Goal: Use online tool/utility: Use online tool/utility

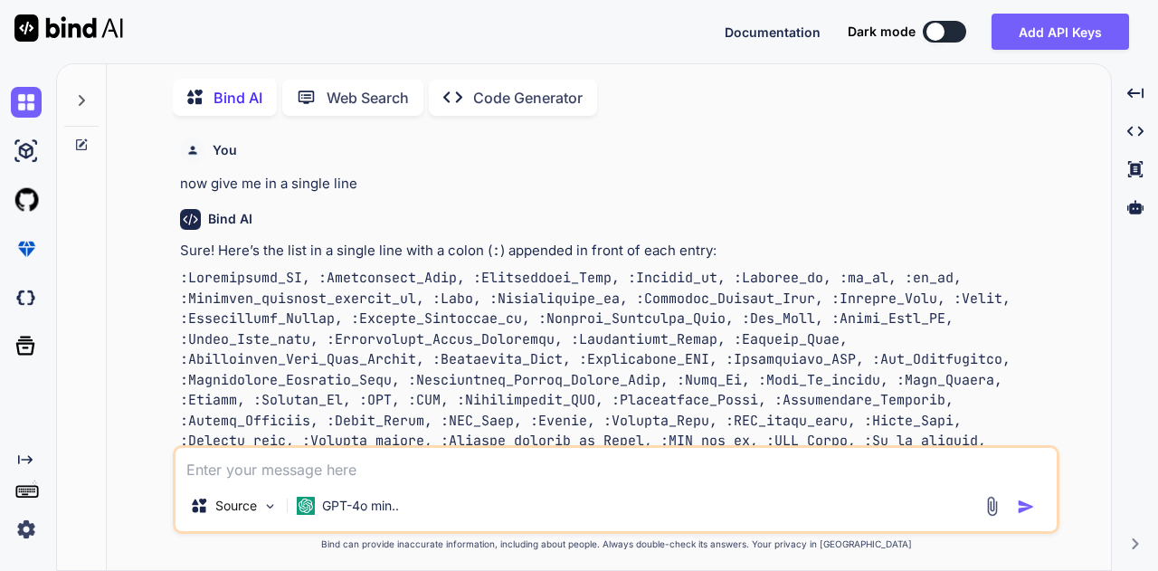
scroll to position [3161, 0]
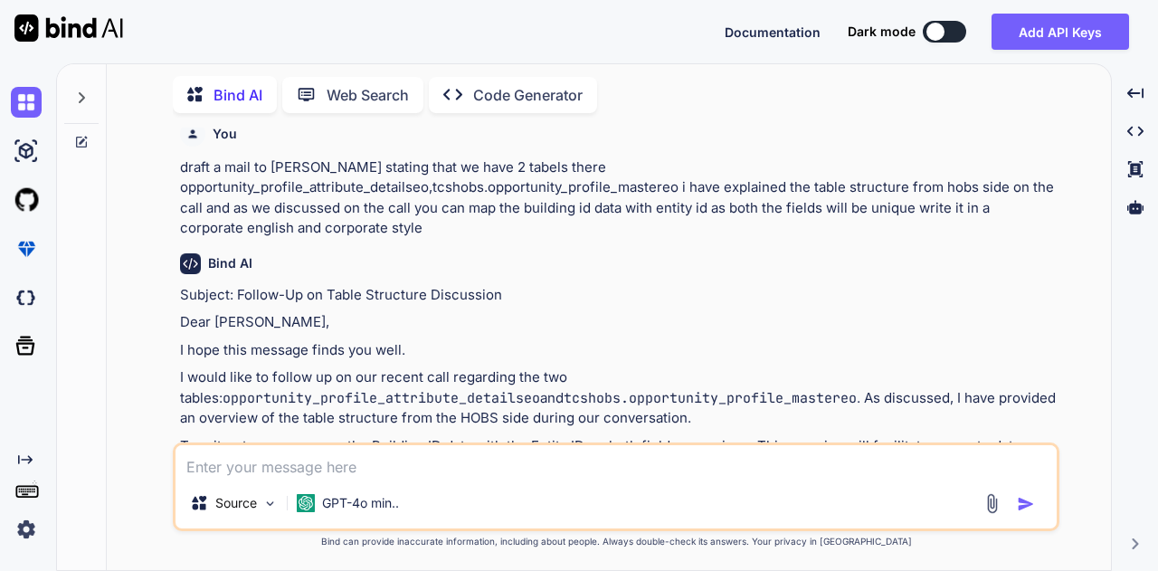
click at [379, 474] on textarea at bounding box center [615, 461] width 881 height 33
type textarea "Service Record Circle Code SFDC Building ID GPON-POP SRF ID Remarks GIS Code Ex…"
type textarea "x"
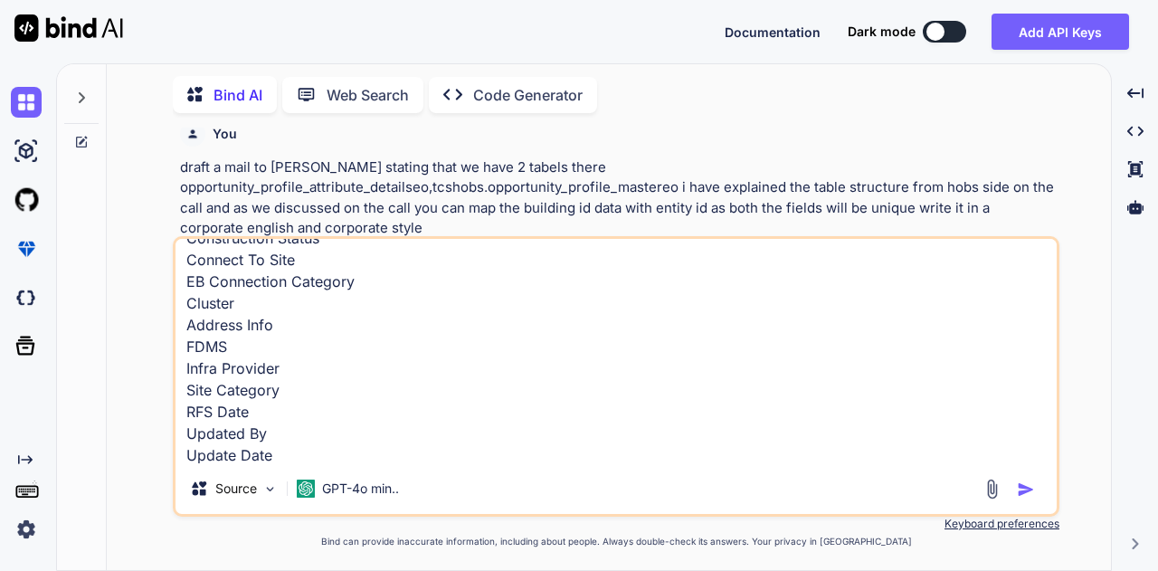
type textarea "Service Record Circle Code SFDC Building ID GPON-POP SRF ID Remarks GIS Code Ex…"
type textarea "x"
type textarea "Service Record Circle Code SFDC Building ID GPON-POP SRF ID Remarks GIS Code Ex…"
type textarea "x"
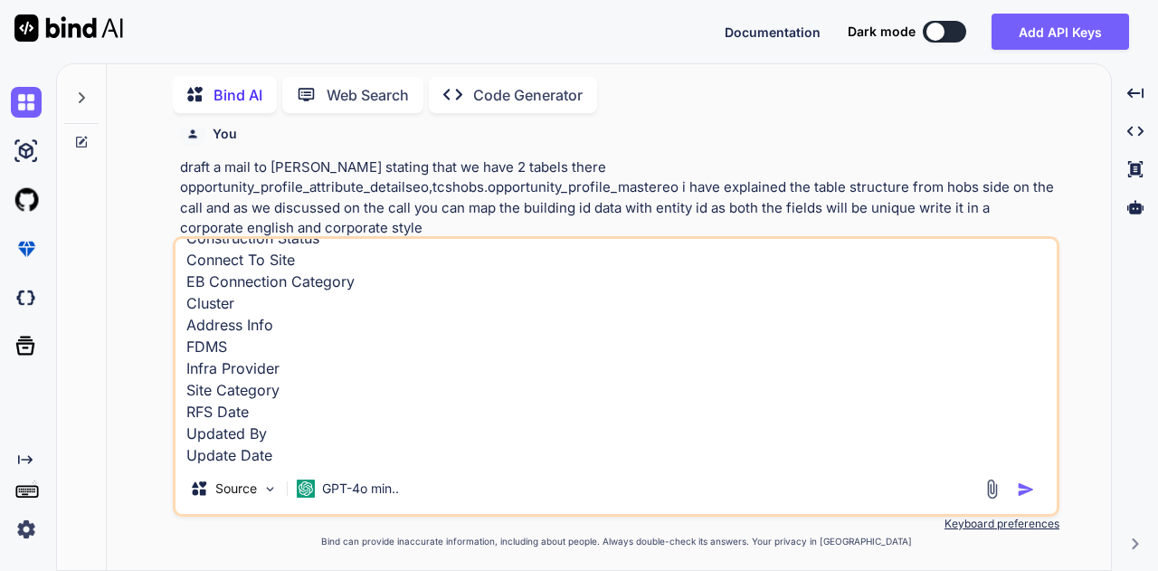
type textarea "Service Record Circle Code SFDC Building ID GPON-POP SRF ID Remarks GIS Code Ex…"
type textarea "x"
type textarea "Service Record Circle Code SFDC Building ID GPON-POP SRF ID Remarks GIS Code Ex…"
type textarea "x"
type textarea "Service Record Circle Code SFDC Building ID GPON-POP SRF ID Remarks GIS Code Ex…"
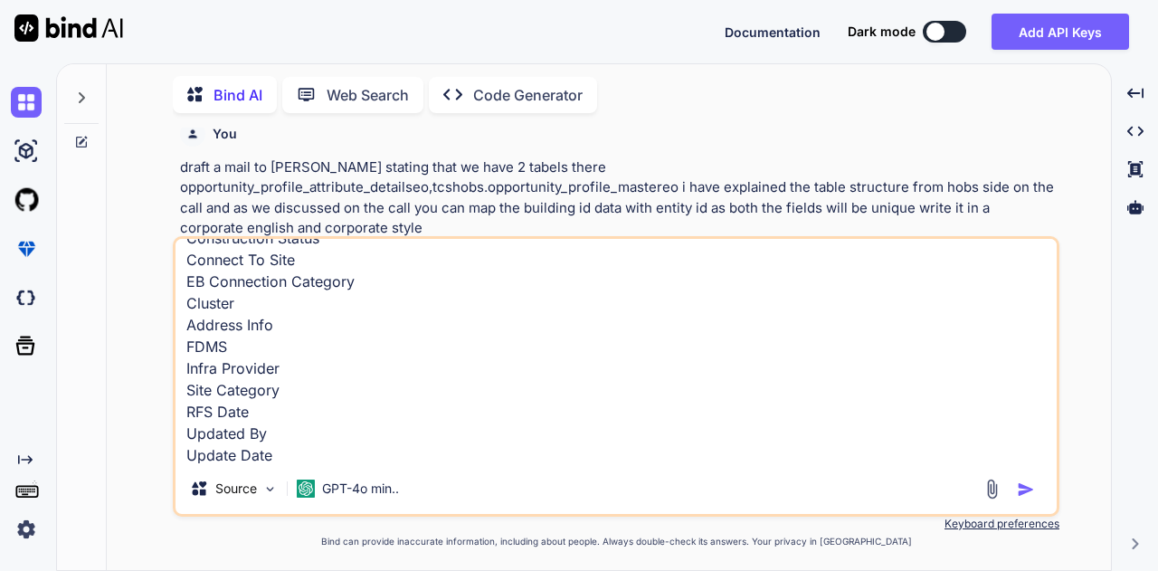
type textarea "x"
type textarea "Service Record Circle Code SFDC Building ID GPON-POP SRF ID Remarks GIS Code Ex…"
type textarea "x"
type textarea "Service Record Circle Code SFDC Building ID GPON-POP SRF ID Remarks GIS Code Ex…"
type textarea "x"
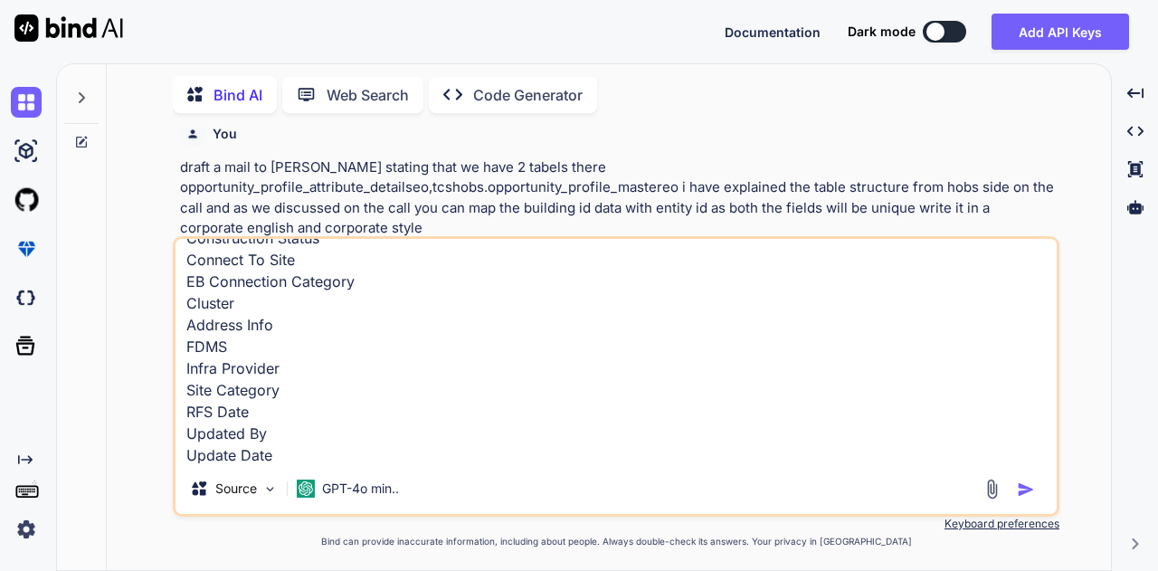
type textarea "Service Record Circle Code SFDC Building ID GPON-POP SRF ID Remarks GIS Code Ex…"
type textarea "x"
type textarea "Service Record Circle Code SFDC Building ID GPON-POP SRF ID Remarks GIS Code Ex…"
type textarea "x"
type textarea "Service Record Circle Code SFDC Building ID GPON-POP SRF ID Remarks GIS Code Ex…"
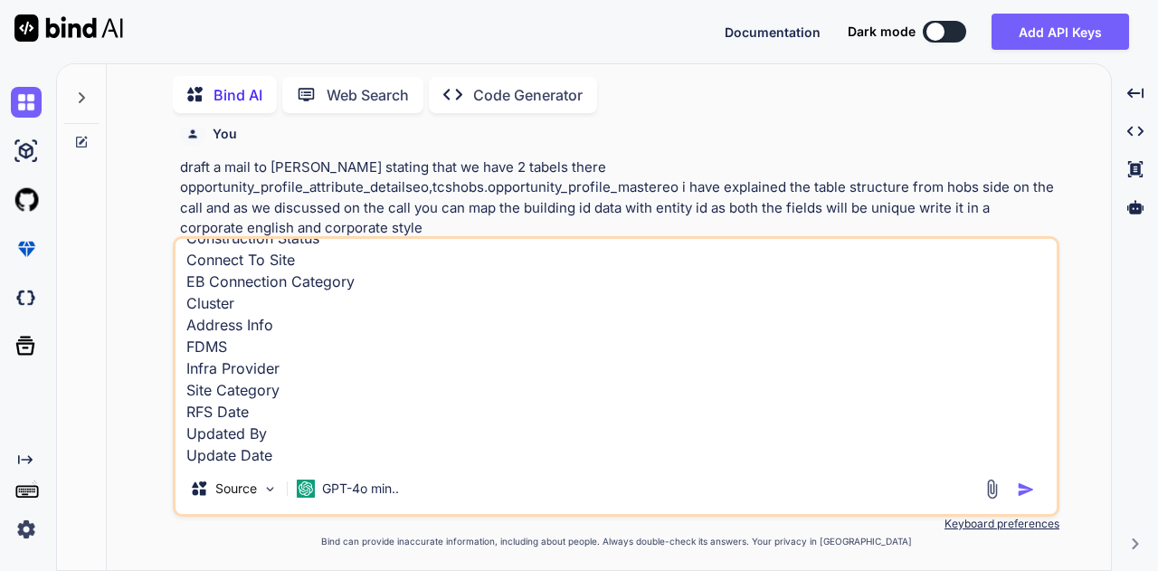
type textarea "x"
type textarea "Service Record Circle Code SFDC Building ID GPON-POP SRF ID Remarks GIS Code Ex…"
type textarea "x"
type textarea "Service Record Circle Code SFDC Building ID GPON-POP SRF ID Remarks GIS Code Ex…"
type textarea "x"
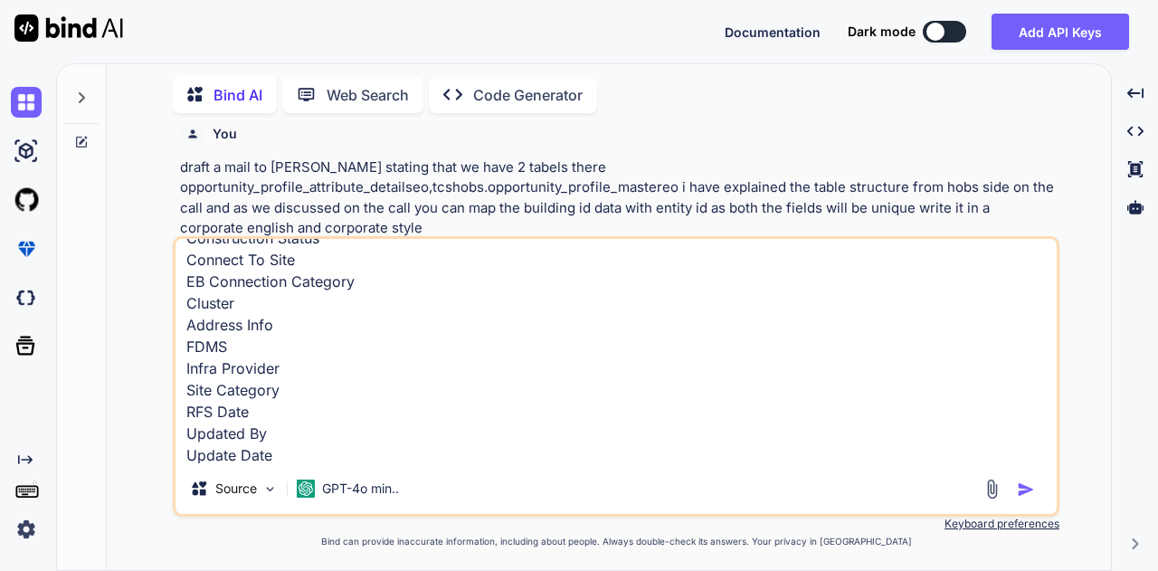
type textarea "Service Record Circle Code SFDC Building ID GPON-POP SRF ID Remarks GIS Code Ex…"
type textarea "x"
type textarea "Service Record Circle Code SFDC Building ID GPON-POP SRF ID Remarks GIS Code Ex…"
type textarea "x"
type textarea "Service Record Circle Code SFDC Building ID GPON-POP SRF ID Remarks GIS Code Ex…"
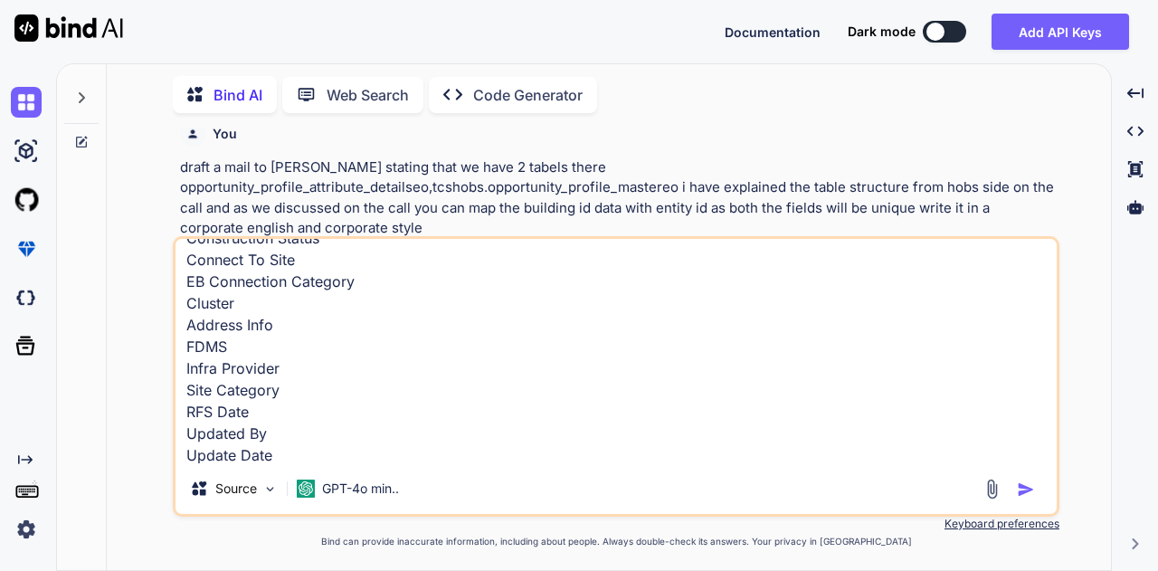
type textarea "x"
type textarea "Service Record Circle Code SFDC Building ID GPON-POP SRF ID Remarks GIS Code Ex…"
type textarea "x"
type textarea "Service Record Circle Code SFDC Building ID GPON-POP SRF ID Remarks GIS Code Ex…"
type textarea "x"
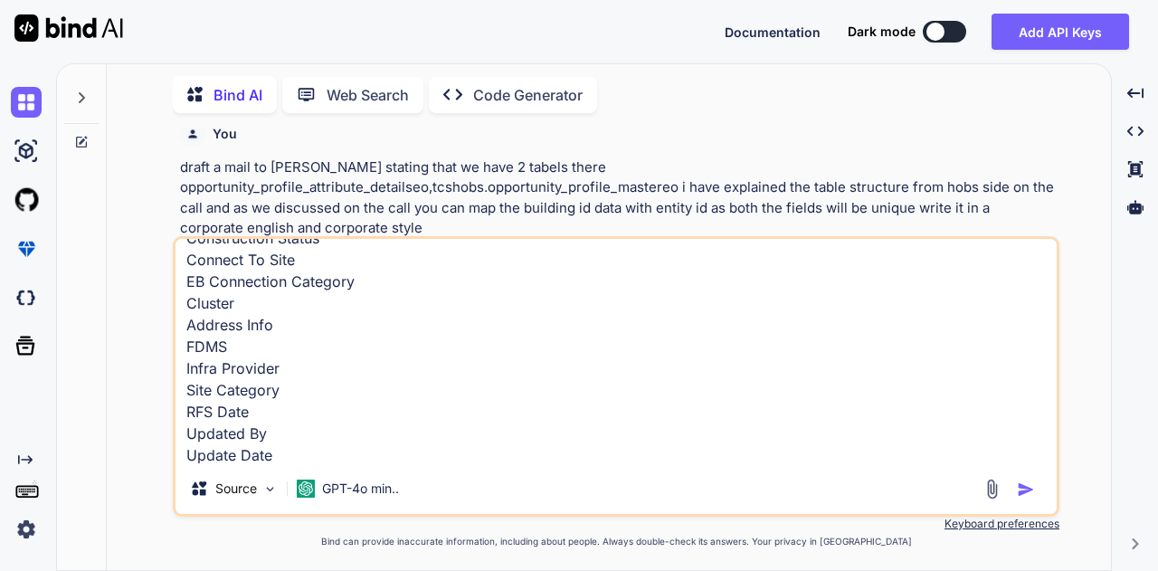
type textarea "Service Record Circle Code SFDC Building ID GPON-POP SRF ID Remarks GIS Code Ex…"
type textarea "x"
type textarea "Service Record Circle Code SFDC Building ID GPON-POP SRF ID Remarks GIS Code Ex…"
type textarea "x"
type textarea "Service Record Circle Code SFDC Building ID GPON-POP SRF ID Remarks GIS Code Ex…"
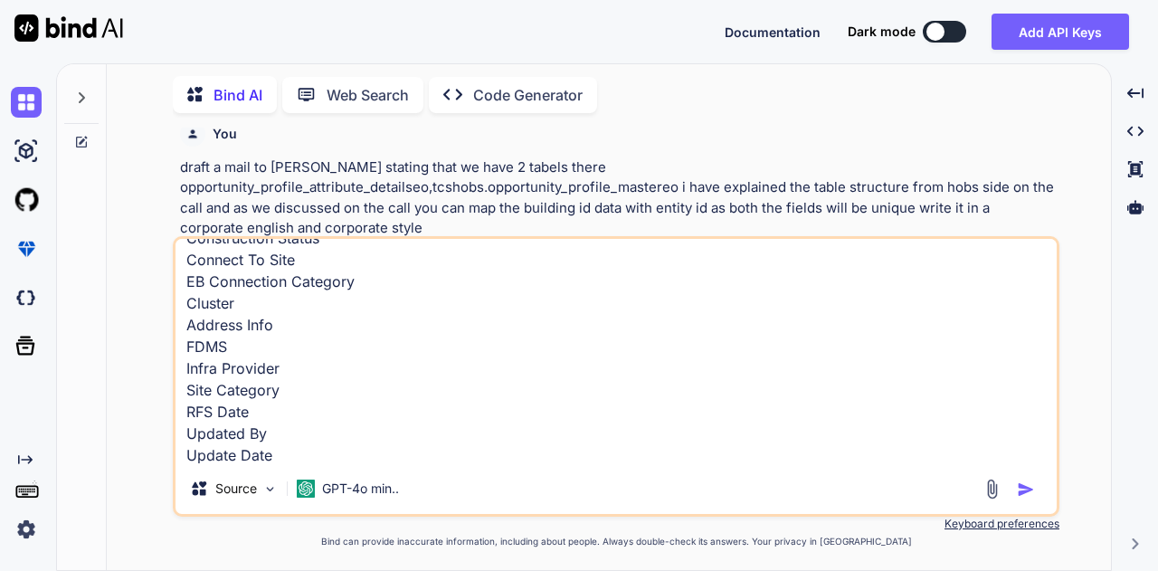
type textarea "x"
type textarea "Service Record Circle Code SFDC Building ID GPON-POP SRF ID Remarks GIS Code Ex…"
type textarea "x"
type textarea "Service Record Circle Code SFDC Building ID GPON-POP SRF ID Remarks GIS Code Ex…"
type textarea "x"
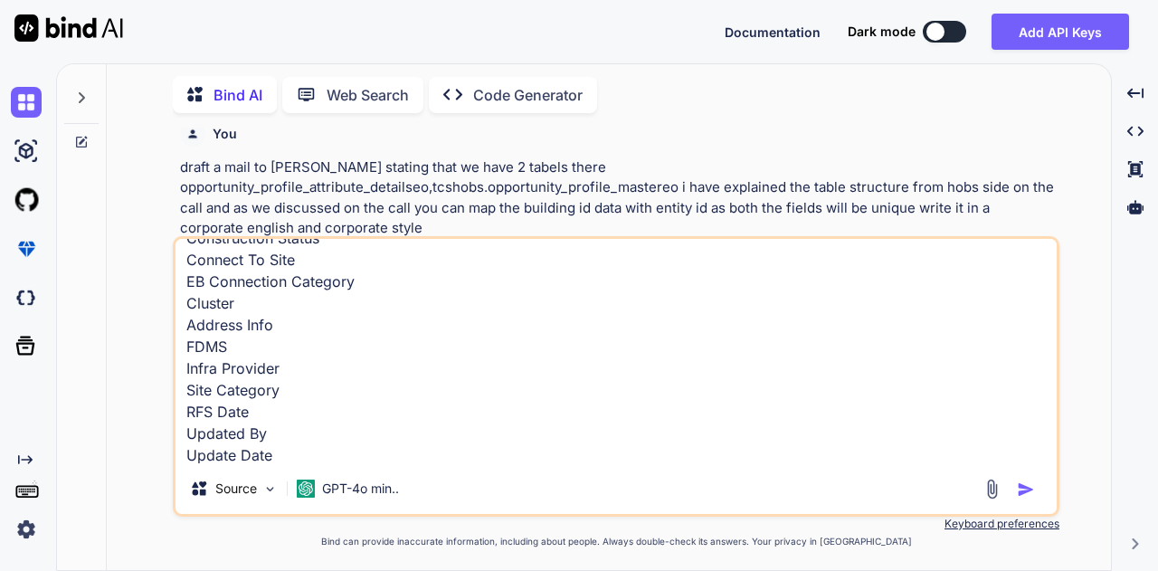
type textarea "Service Record Circle Code SFDC Building ID GPON-POP SRF ID Remarks GIS Code Ex…"
type textarea "x"
type textarea "Service Record Circle Code SFDC Building ID GPON-POP SRF ID Remarks GIS Code Ex…"
type textarea "x"
type textarea "Service Record Circle Code SFDC Building ID GPON-POP SRF ID Remarks GIS Code Ex…"
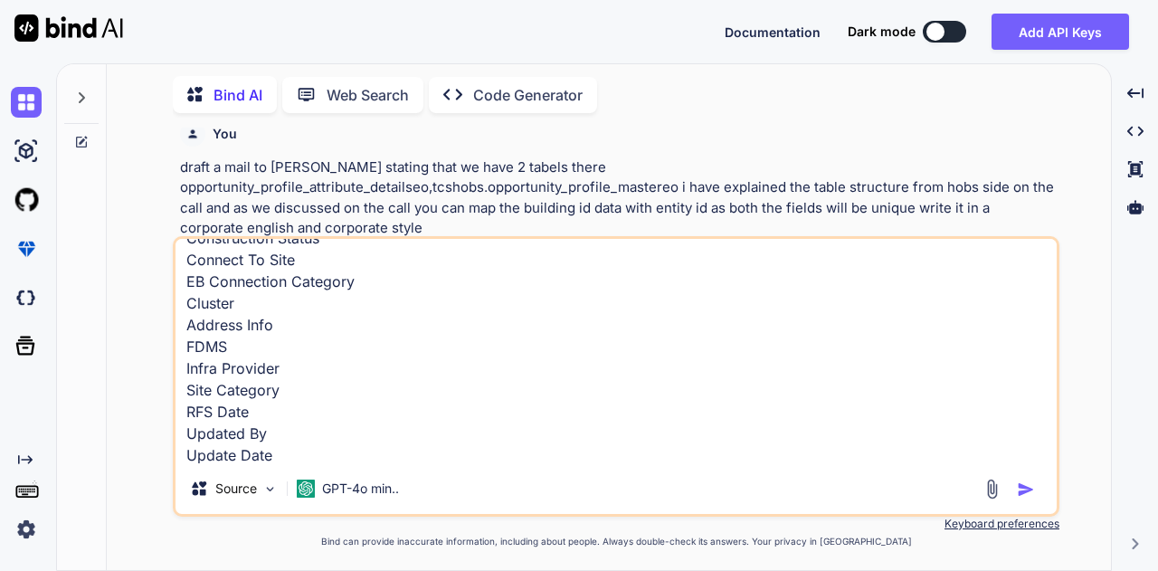
type textarea "x"
type textarea "Service Record Circle Code SFDC Building ID GPON-POP SRF ID Remarks GIS Code Ex…"
type textarea "x"
type textarea "Service Record Circle Code SFDC Building ID GPON-POP SRF ID Remarks GIS Code Ex…"
type textarea "x"
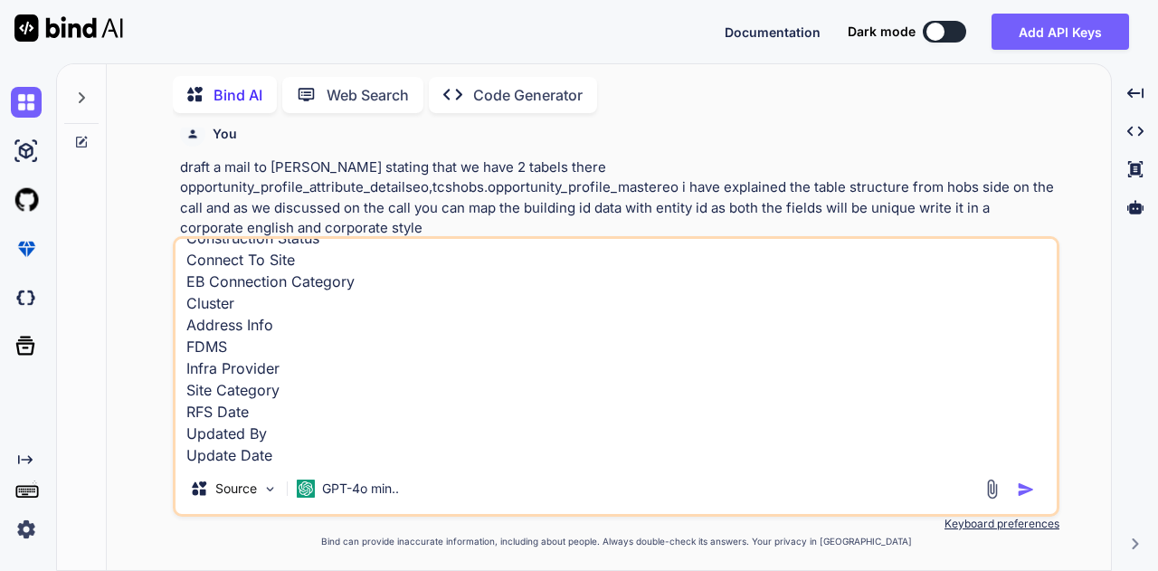
type textarea "Service Record Circle Code SFDC Building ID GPON-POP SRF ID Remarks GIS Code Ex…"
type textarea "x"
type textarea "Service Record Circle Code SFDC Building ID GPON-POP SRF ID Remarks GIS Code Ex…"
type textarea "x"
type textarea "Service Record Circle Code SFDC Building ID GPON-POP SRF ID Remarks GIS Code Ex…"
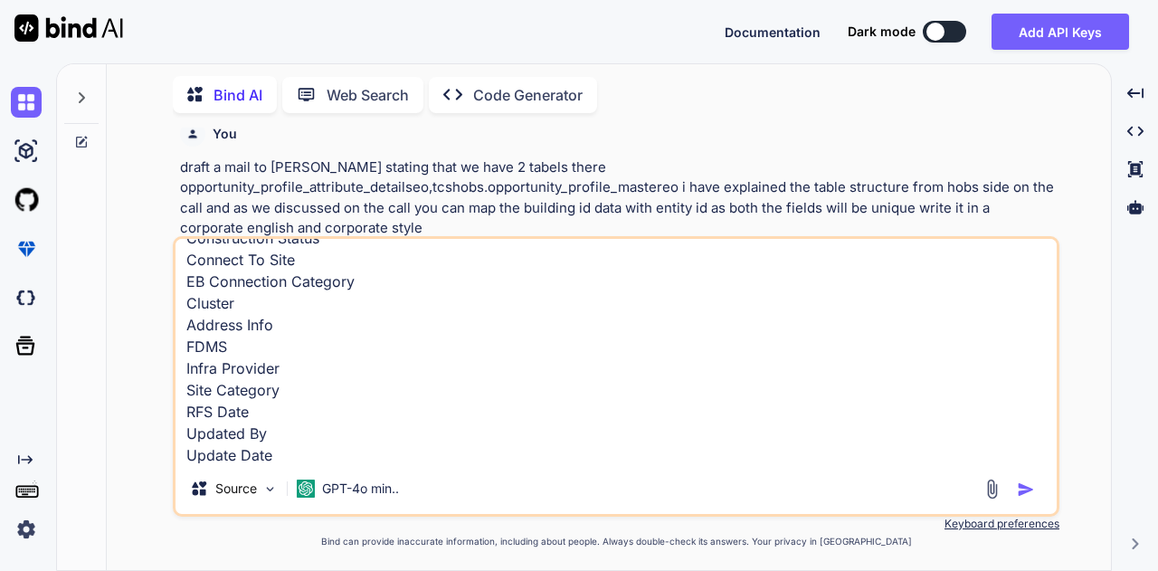
type textarea "x"
type textarea "Service Record Circle Code SFDC Building ID GPON-POP SRF ID Remarks GIS Code Ex…"
type textarea "x"
type textarea "Service Record Circle Code SFDC Building ID GPON-POP SRF ID Remarks GIS Code Ex…"
type textarea "x"
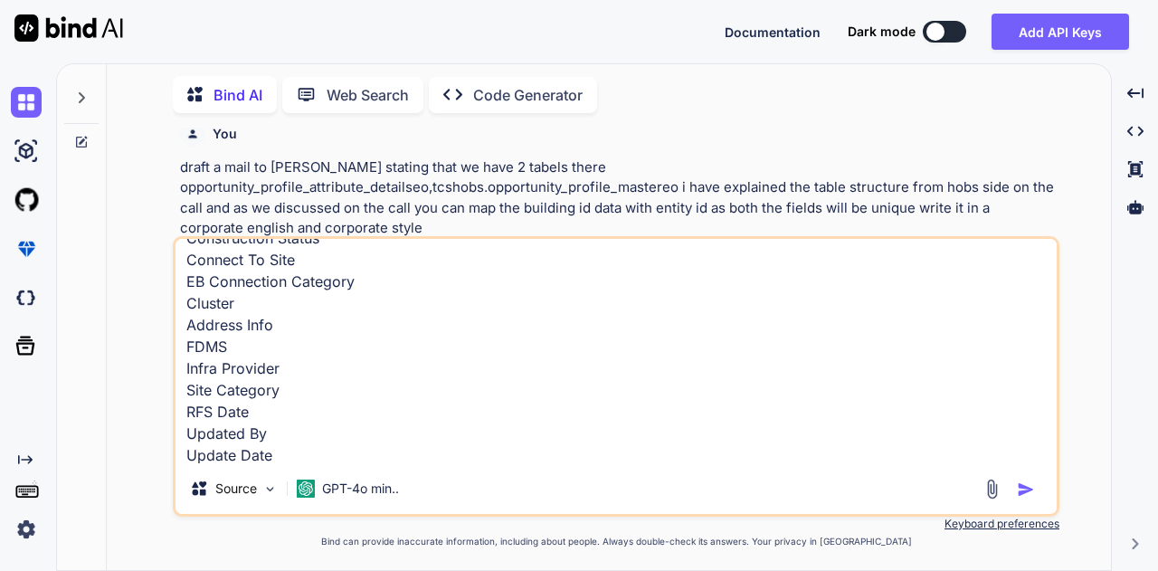
type textarea "Service Record Circle Code SFDC Building ID GPON-POP SRF ID Remarks GIS Code Ex…"
type textarea "x"
type textarea "Service Record Circle Code SFDC Building ID GPON-POP SRF ID Remarks GIS Code Ex…"
type textarea "x"
type textarea "Service Record Circle Code SFDC Building ID GPON-POP SRF ID Remarks GIS Code Ex…"
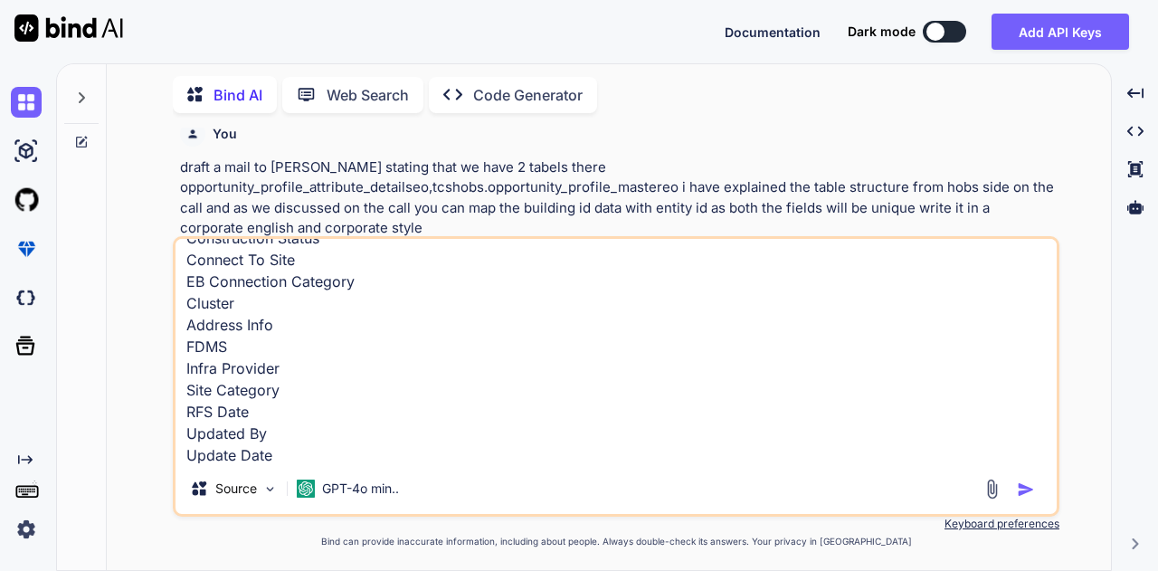
type textarea "x"
type textarea "Service Record Circle Code SFDC Building ID GPON-POP SRF ID Remarks GIS Code Ex…"
type textarea "x"
type textarea "Service Record Circle Code SFDC Building ID GPON-POP SRF ID Remarks GIS Code Ex…"
type textarea "x"
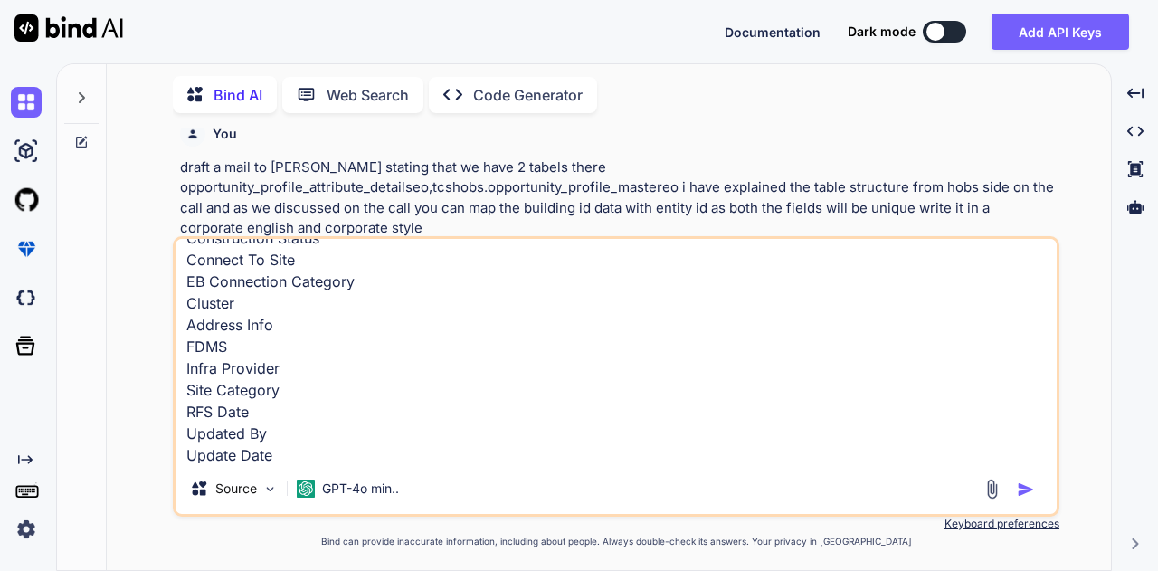
type textarea "Service Record Circle Code SFDC Building ID GPON-POP SRF ID Remarks GIS Code Ex…"
type textarea "x"
type textarea "Service Record Circle Code SFDC Building ID GPON-POP SRF ID Remarks GIS Code Ex…"
type textarea "x"
type textarea "Service Record Circle Code SFDC Building ID GPON-POP SRF ID Remarks GIS Code Ex…"
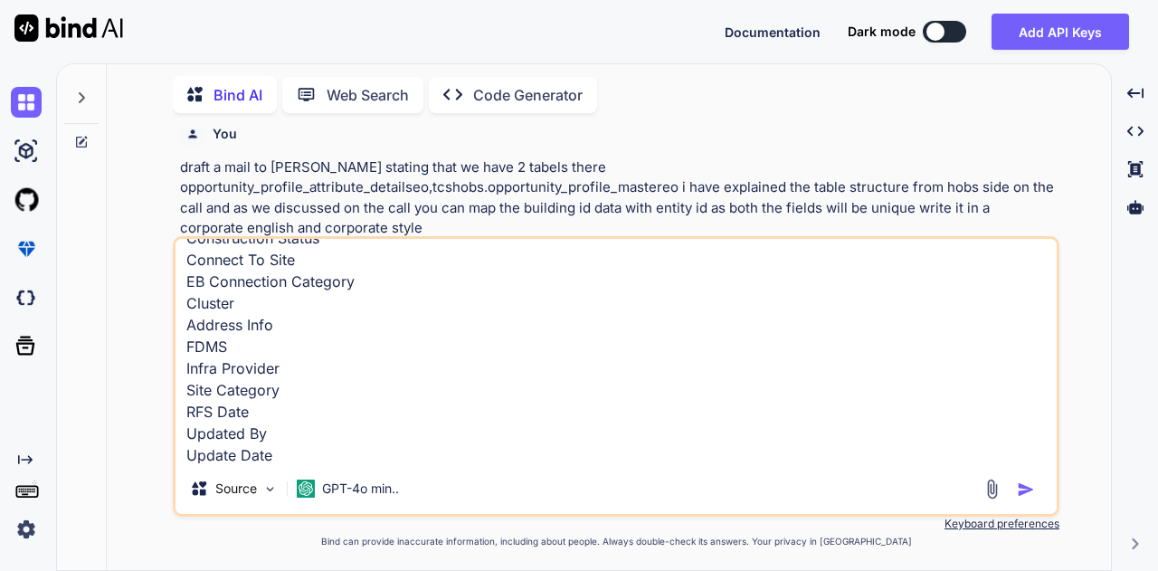
type textarea "x"
type textarea "Service Record Circle Code SFDC Building ID GPON-POP SRF ID Remarks GIS Code Ex…"
type textarea "x"
type textarea "Service Record Circle Code SFDC Building ID GPON-POP SRF ID Remarks GIS Code Ex…"
type textarea "x"
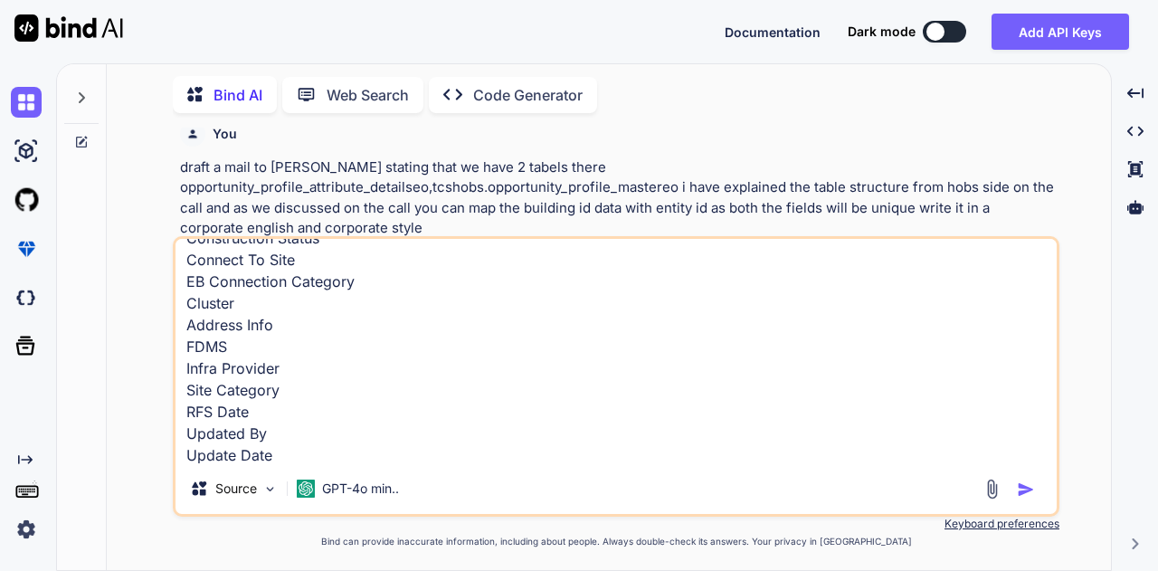
type textarea "Service Record Circle Code SFDC Building ID GPON-POP SRF ID Remarks GIS Code Ex…"
type textarea "x"
type textarea "Service Record Circle Code SFDC Building ID GPON-POP SRF ID Remarks GIS Code Ex…"
type textarea "x"
type textarea "Service Record Circle Code SFDC Building ID GPON-POP SRF ID Remarks GIS Code Ex…"
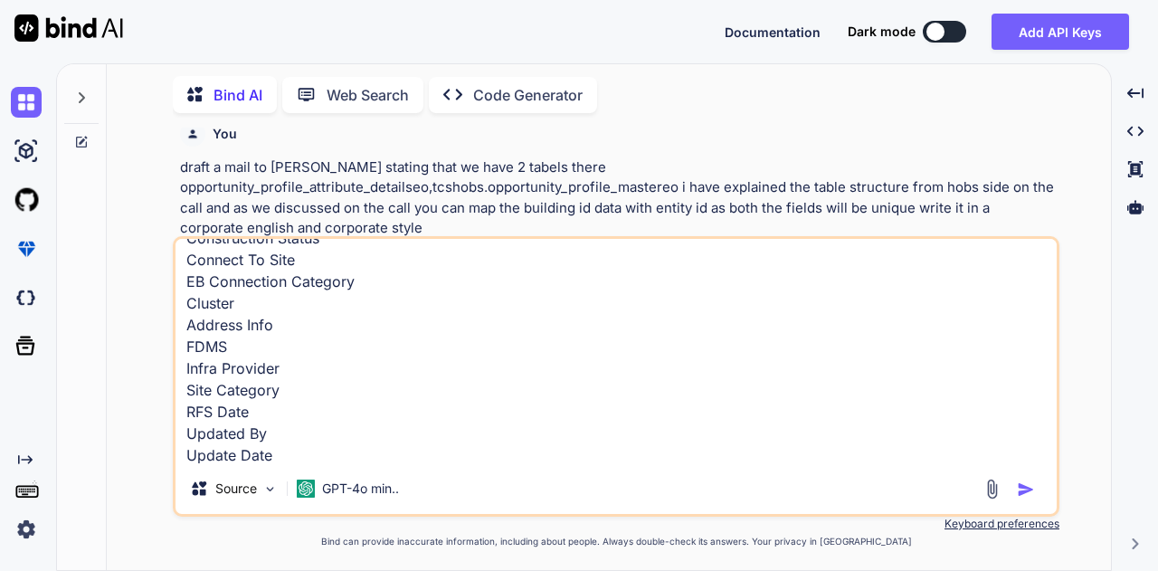
type textarea "x"
type textarea "Service Record Circle Code SFDC Building ID GPON-POP SRF ID Remarks GIS Code Ex…"
type textarea "x"
type textarea "Service Record Circle Code SFDC Building ID GPON-POP SRF ID Remarks GIS Code Ex…"
type textarea "x"
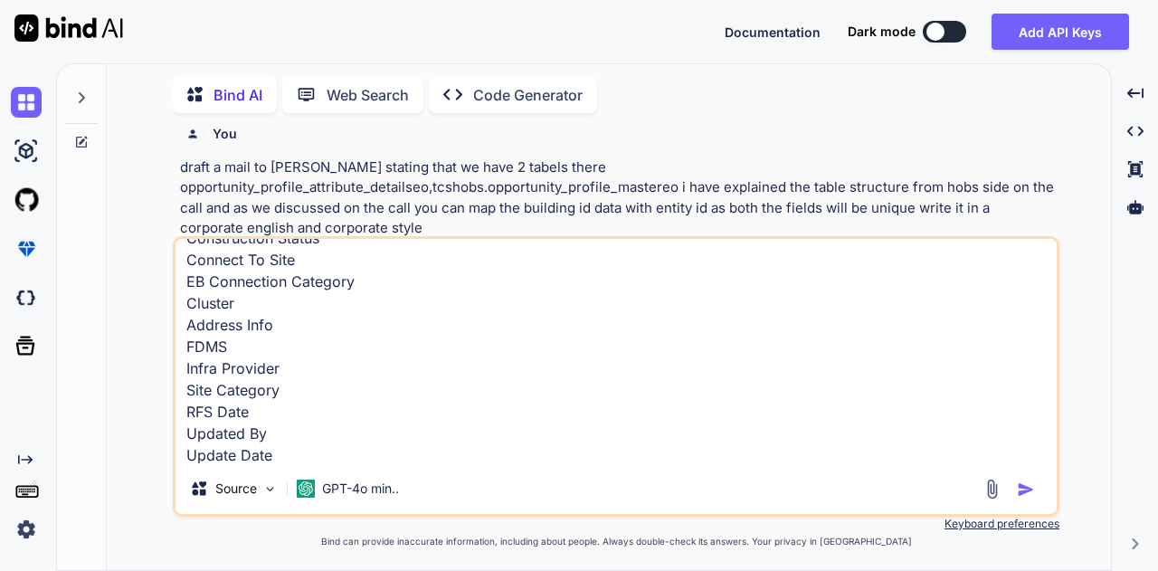
type textarea "Service Record Circle Code SFDC Building ID GPON-POP SRF ID Remarks GIS Code Ex…"
type textarea "x"
type textarea "Service Record Circle Code SFDC Building ID GPON-POP SRF ID Remarks GIS Code Ex…"
type textarea "x"
type textarea "Service Record Circle Code SFDC Building ID GPON-POP SRF ID Remarks GIS Code Ex…"
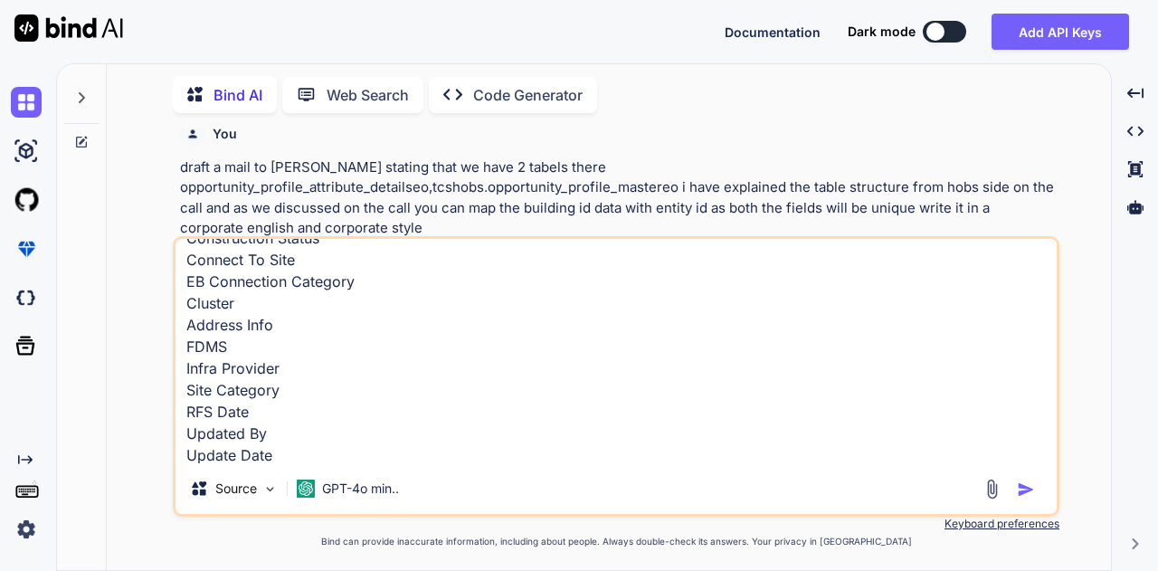
type textarea "x"
type textarea "Service Record Circle Code SFDC Building ID GPON-POP SRF ID Remarks GIS Code Ex…"
type textarea "x"
type textarea "Service Record Circle Code SFDC Building ID GPON-POP SRF ID Remarks GIS Code Ex…"
type textarea "x"
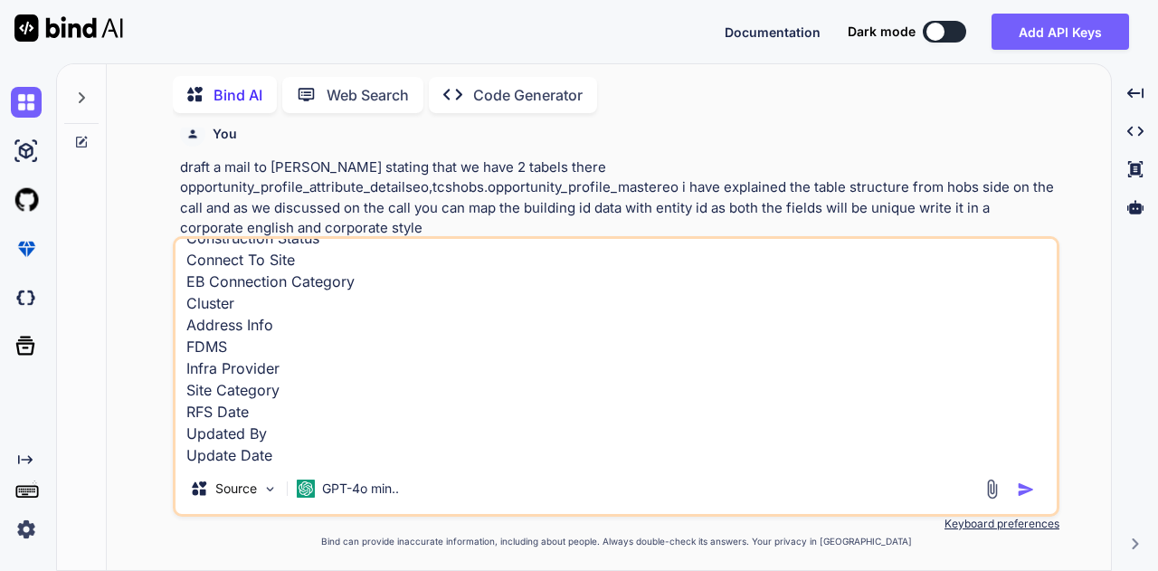
type textarea "Service Record Circle Code SFDC Building ID GPON-POP SRF ID Remarks GIS Code Ex…"
type textarea "x"
type textarea "Service Record Circle Code SFDC Building ID GPON-POP SRF ID Remarks GIS Code Ex…"
type textarea "x"
type textarea "Service Record Circle Code SFDC Building ID GPON-POP SRF ID Remarks GIS Code Ex…"
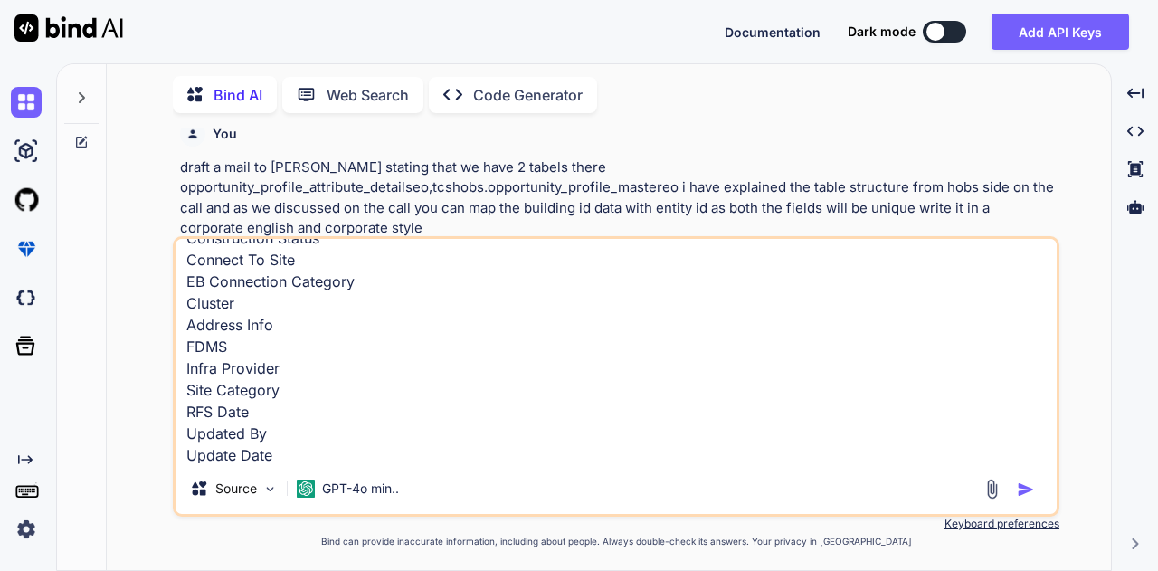
type textarea "x"
type textarea "Service Record Circle Code SFDC Building ID GPON-POP SRF ID Remarks GIS Code Ex…"
type textarea "x"
type textarea "Service Record Circle Code SFDC Building ID GPON-POP SRF ID Remarks GIS Code Ex…"
type textarea "x"
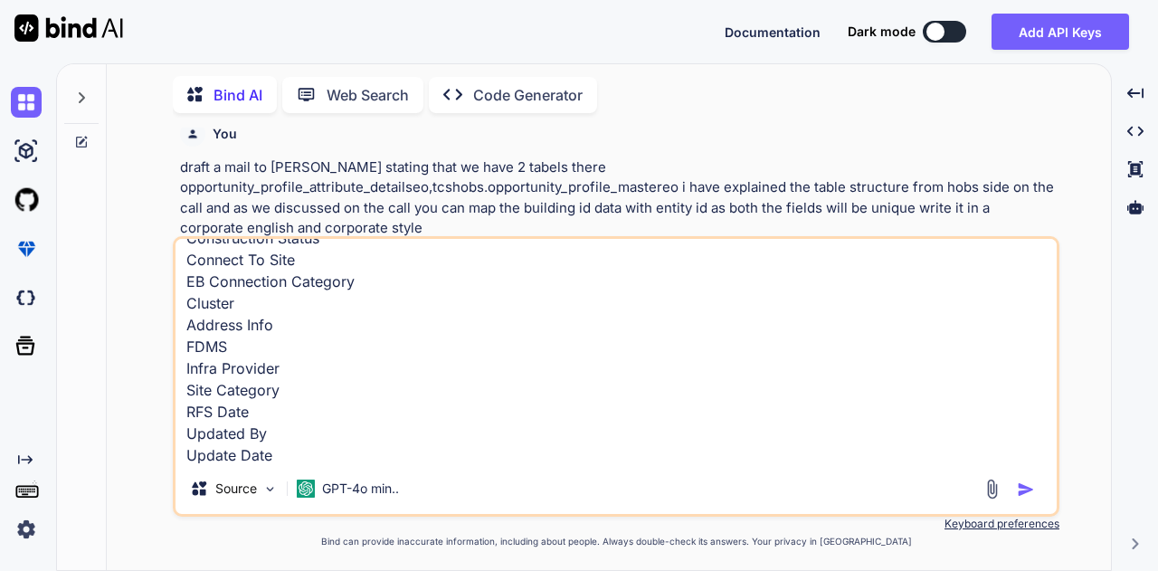
type textarea "Service Record Circle Code SFDC Building ID GPON-POP SRF ID Remarks GIS Code Ex…"
type textarea "x"
type textarea "Service Record Circle Code SFDC Building ID GPON-POP SRF ID Remarks GIS Code Ex…"
type textarea "x"
type textarea "Service Record Circle Code SFDC Building ID GPON-POP SRF ID Remarks GIS Code Ex…"
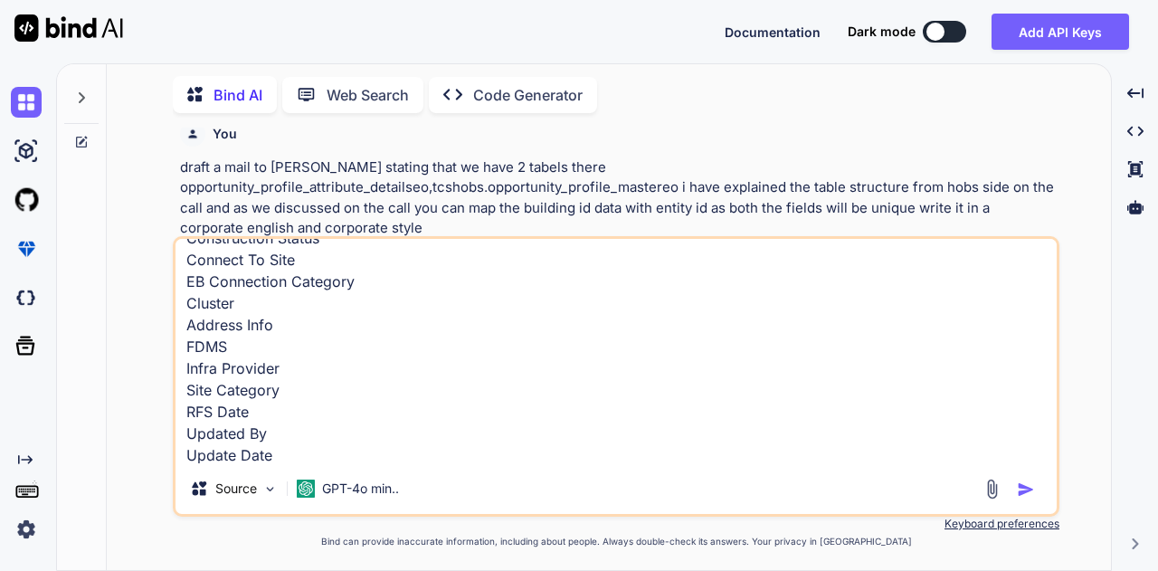
type textarea "x"
type textarea "Service Record Circle Code SFDC Building ID GPON-POP SRF ID Remarks GIS Code Ex…"
type textarea "x"
type textarea "Service Record Circle Code SFDC Building ID GPON-POP SRF ID Remarks GIS Code Ex…"
type textarea "x"
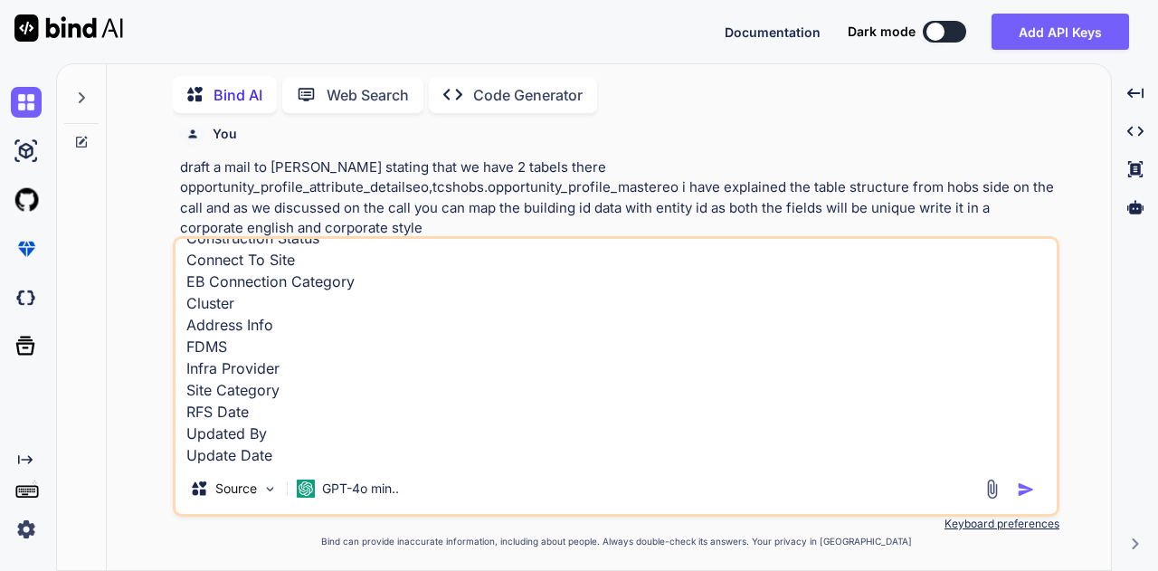
type textarea "Service Record Circle Code SFDC Building ID GPON-POP SRF ID Remarks GIS Code Ex…"
type textarea "x"
type textarea "Service Record Circle Code SFDC Building ID GPON-POP SRF ID Remarks GIS Code Ex…"
type textarea "x"
type textarea "Service Record Circle Code SFDC Building ID GPON-POP SRF ID Remarks GIS Code Ex…"
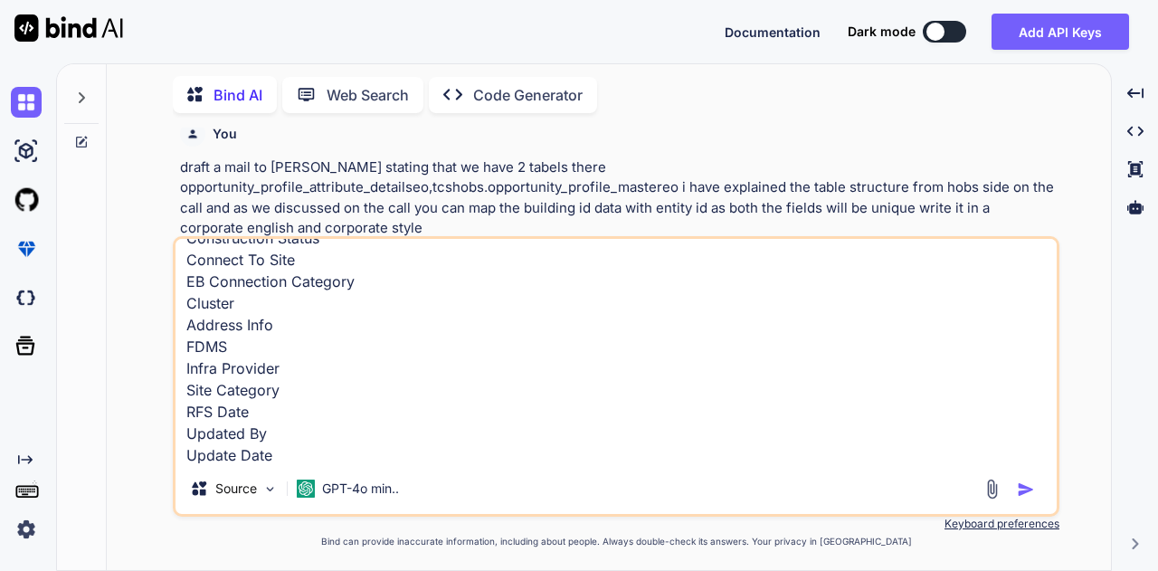
type textarea "x"
type textarea "Service Record Circle Code SFDC Building ID GPON-POP SRF ID Remarks GIS Code Ex…"
type textarea "x"
type textarea "Service Record Circle Code SFDC Building ID GPON-POP SRF ID Remarks GIS Code Ex…"
type textarea "x"
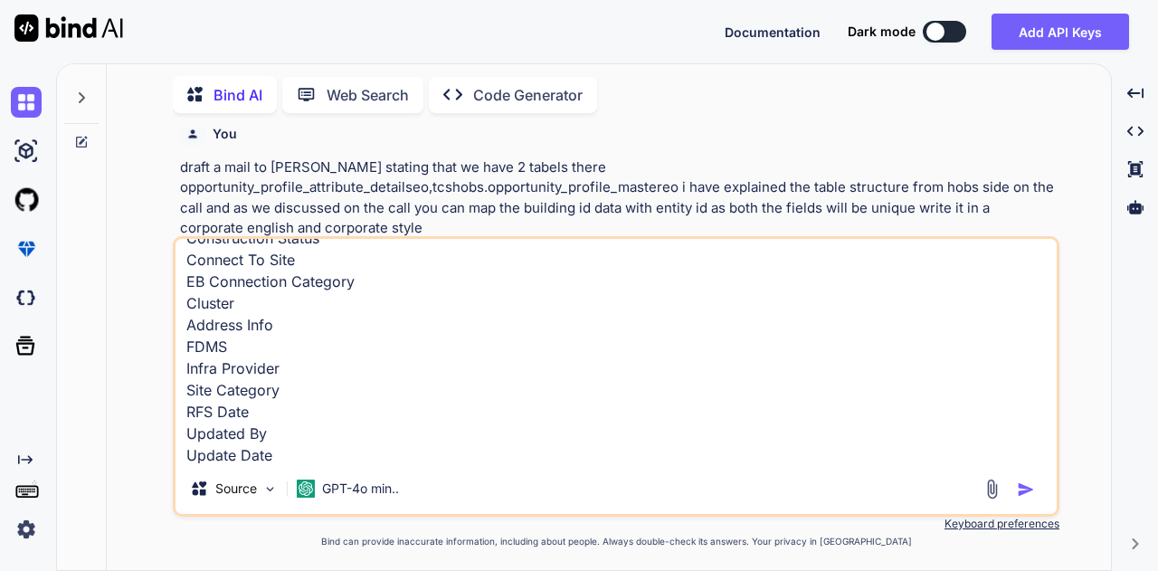
type textarea "Service Record Circle Code SFDC Building ID GPON-POP SRF ID Remarks GIS Code Ex…"
type textarea "x"
type textarea "Service Record Circle Code SFDC Building ID GPON-POP SRF ID Remarks GIS Code Ex…"
type textarea "x"
type textarea "Service Record Circle Code SFDC Building ID GPON-POP SRF ID Remarks GIS Code Ex…"
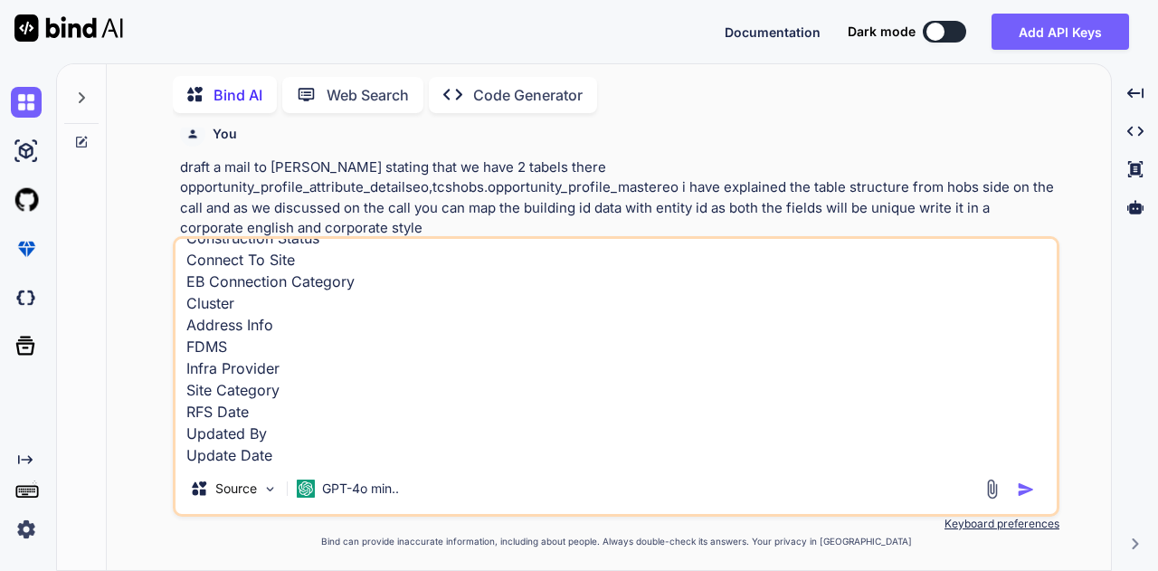
type textarea "x"
type textarea "Service Record Circle Code SFDC Building ID GPON-POP SRF ID Remarks GIS Code Ex…"
type textarea "x"
type textarea "Service Record Circle Code SFDC Building ID GPON-POP SRF ID Remarks GIS Code Ex…"
type textarea "x"
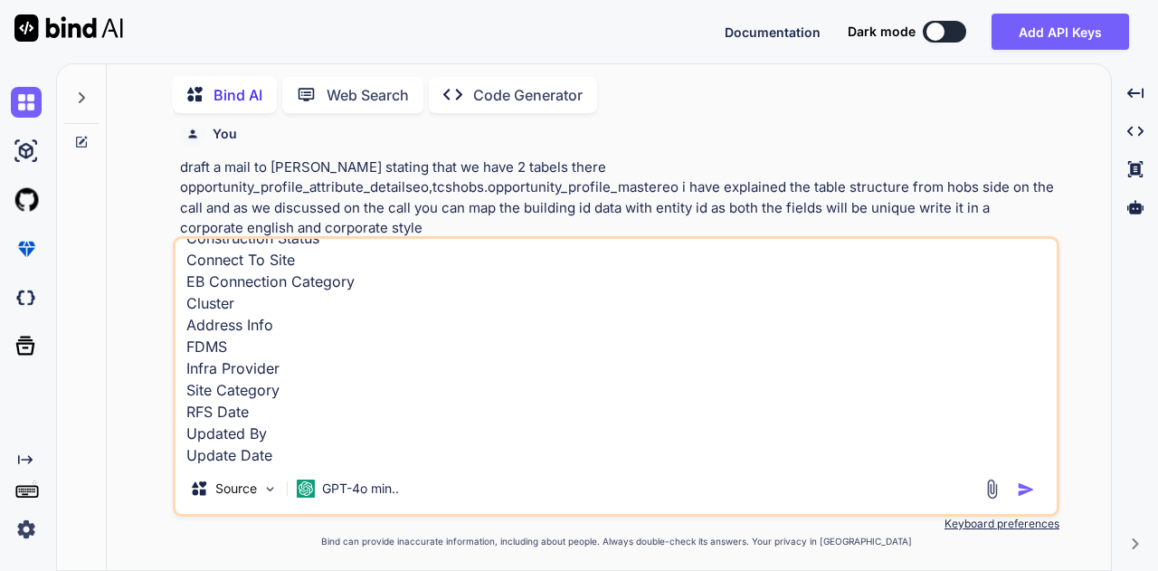
type textarea "Service Record Circle Code SFDC Building ID GPON-POP SRF ID Remarks GIS Code Ex…"
type textarea "x"
type textarea "Service Record Circle Code SFDC Building ID GPON-POP SRF ID Remarks GIS Code Ex…"
type textarea "x"
type textarea "Service Record Circle Code SFDC Building ID GPON-POP SRF ID Remarks GIS Code Ex…"
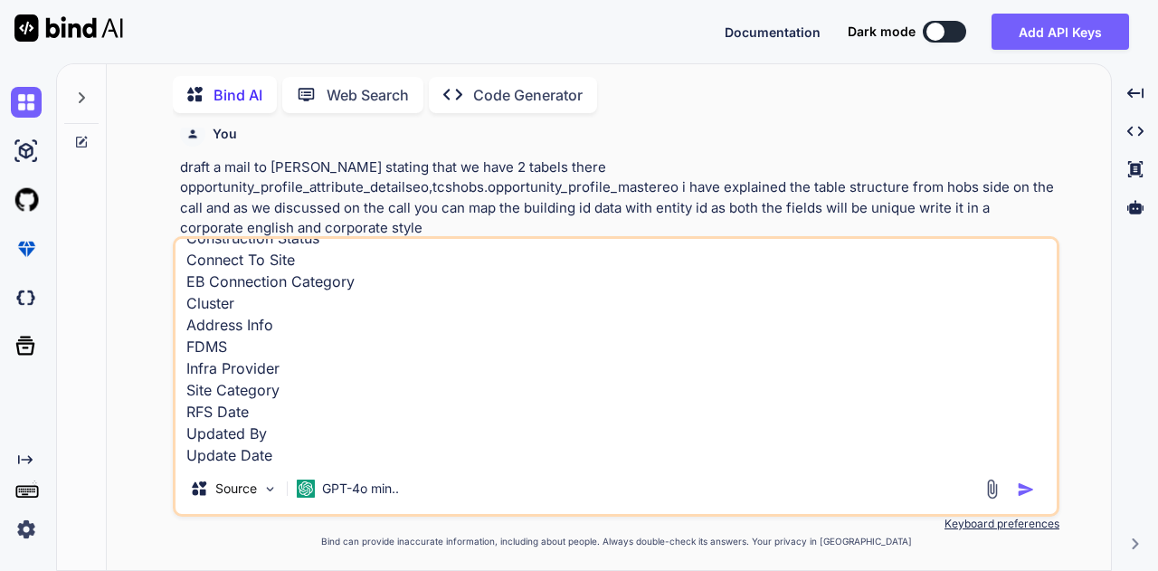
type textarea "x"
type textarea "Service Record Circle Code SFDC Building ID GPON-POP SRF ID Remarks GIS Code Ex…"
type textarea "x"
type textarea "Service Record Circle Code SFDC Building ID GPON-POP SRF ID Remarks GIS Code Ex…"
type textarea "x"
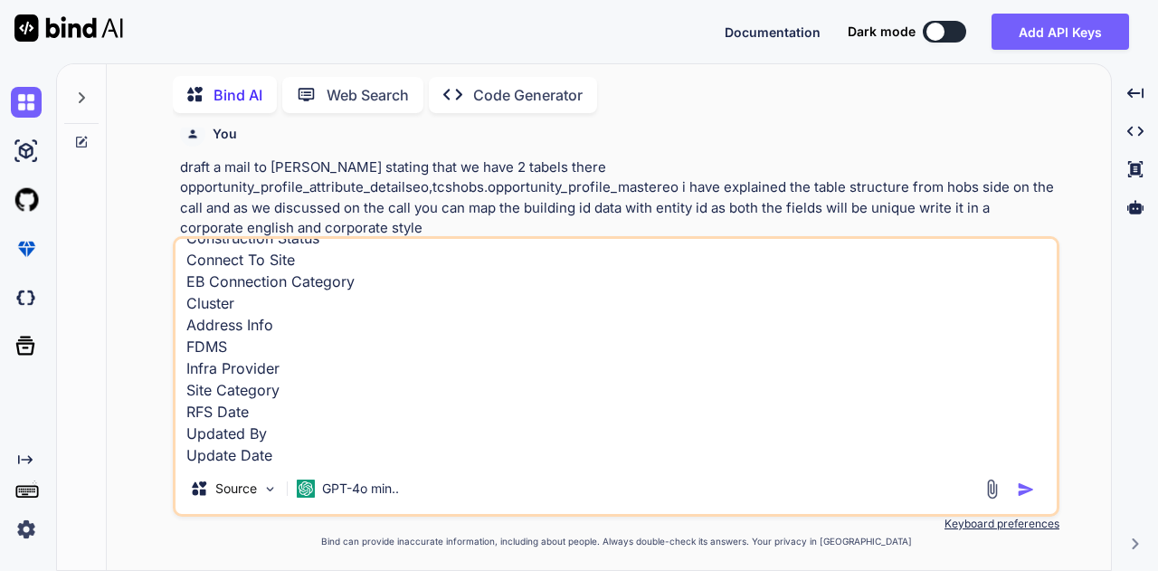
type textarea "Service Record Circle Code SFDC Building ID GPON-POP SRF ID Remarks GIS Code Ex…"
type textarea "x"
type textarea "Service Record Circle Code SFDC Building ID GPON-POP SRF ID Remarks GIS Code Ex…"
type textarea "x"
type textarea "Service Record Circle Code SFDC Building ID GPON-POP SRF ID Remarks GIS Code Ex…"
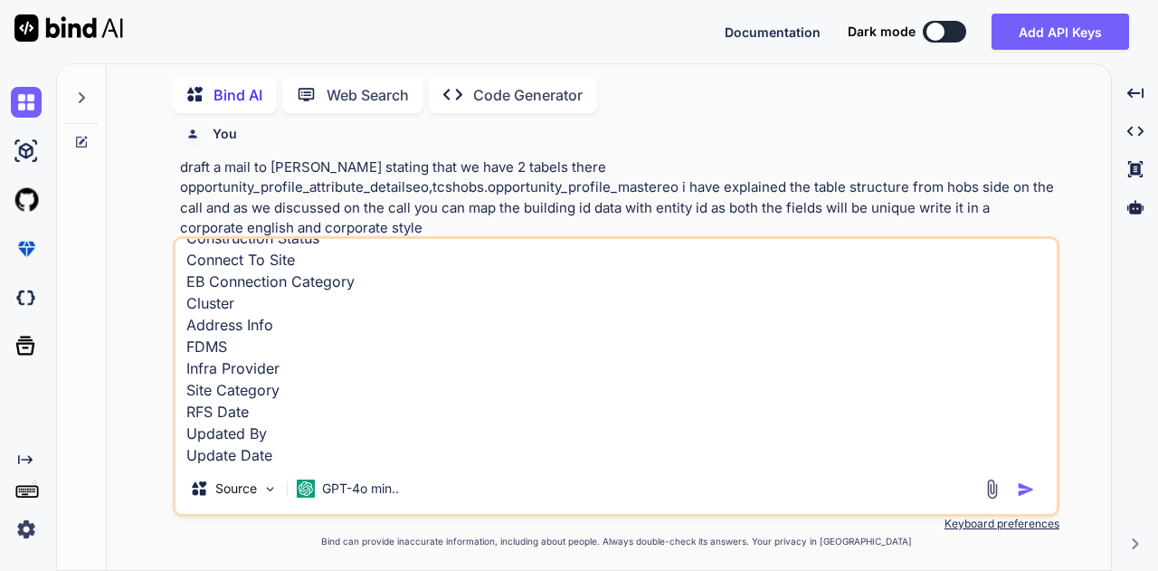
type textarea "x"
type textarea "Service Record Circle Code SFDC Building ID GPON-POP SRF ID Remarks GIS Code Ex…"
type textarea "x"
type textarea "Service Record Circle Code SFDC Building ID GPON-POP SRF ID Remarks GIS Code Ex…"
type textarea "x"
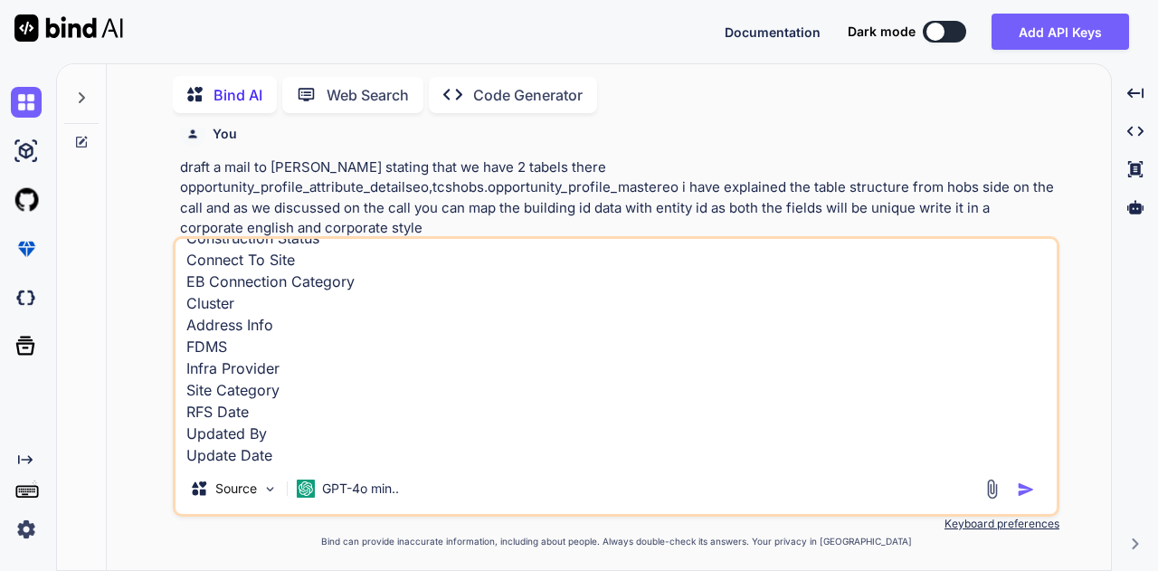
type textarea "Service Record Circle Code SFDC Building ID GPON-POP SRF ID Remarks GIS Code Ex…"
type textarea "x"
type textarea "Service Record Circle Code SFDC Building ID GPON-POP SRF ID Remarks GIS Code Ex…"
type textarea "x"
type textarea "Service Record Circle Code SFDC Building ID GPON-POP SRF ID Remarks GIS Code Ex…"
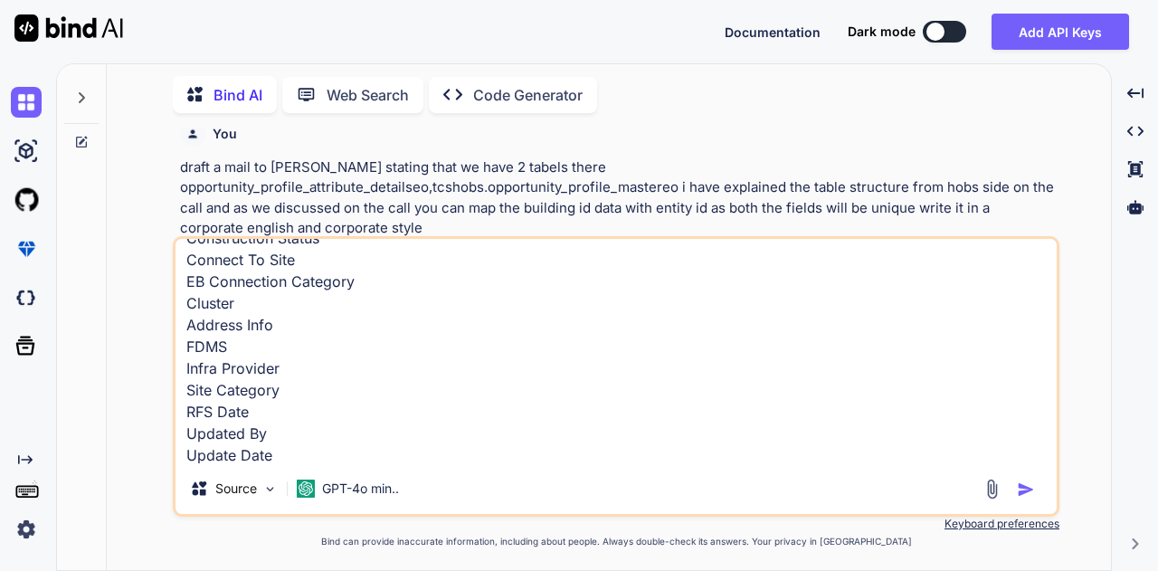
type textarea "x"
type textarea "Service Record Circle Code SFDC Building ID GPON-POP SRF ID Remarks GIS Code Ex…"
type textarea "x"
type textarea "Service Record Circle Code SFDC Building ID GPON-POP SRF ID Remarks GIS Code Ex…"
type textarea "x"
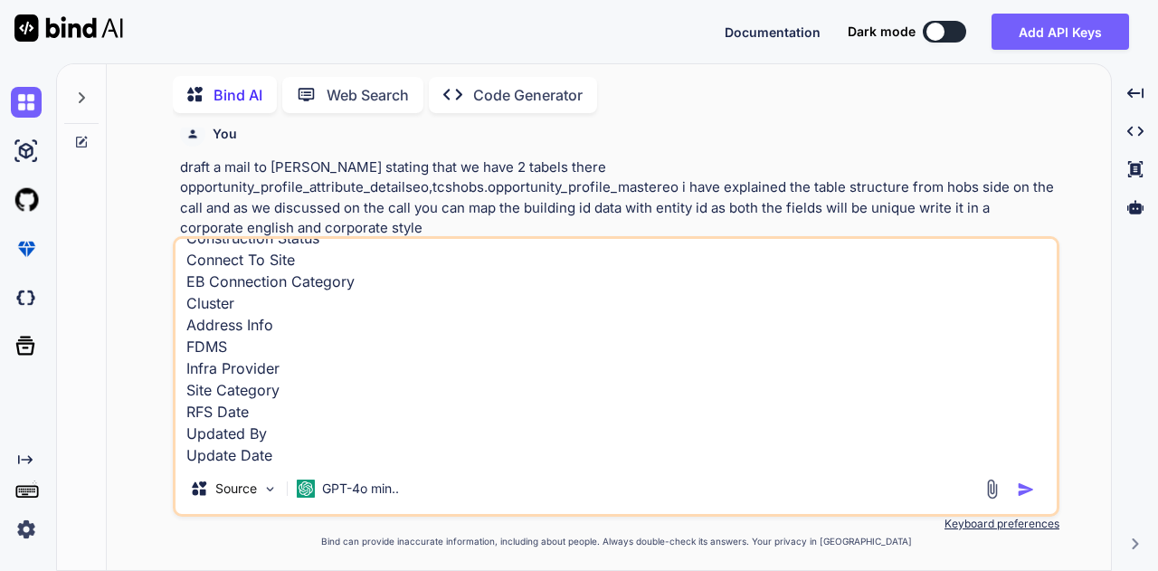
type textarea "Service Record Circle Code SFDC Building ID GPON-POP SRF ID Remarks GIS Code Ex…"
type textarea "x"
type textarea "Service Record Circle Code SFDC Building ID GPON-POP SRF ID Remarks GIS Code Ex…"
type textarea "x"
type textarea "Service Record Circle Code SFDC Building ID GPON-POP SRF ID Remarks GIS Code Ex…"
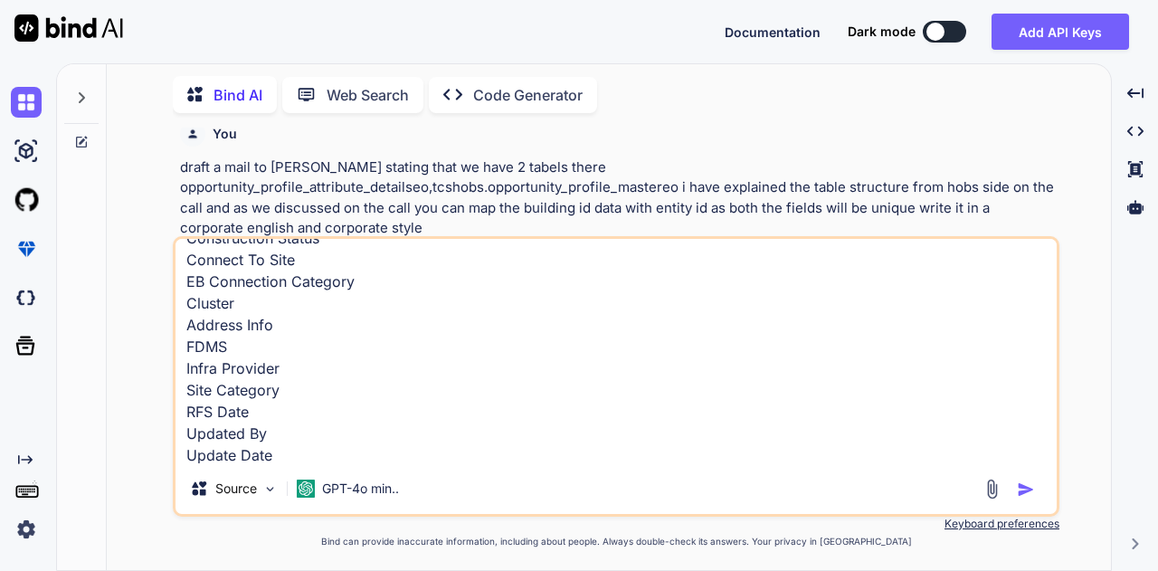
type textarea "x"
type textarea "Service Record Circle Code SFDC Building ID GPON-POP SRF ID Remarks GIS Code Ex…"
type textarea "x"
type textarea "Service Record Circle Code SFDC Building ID GPON-POP SRF ID Remarks GIS Code Ex…"
type textarea "x"
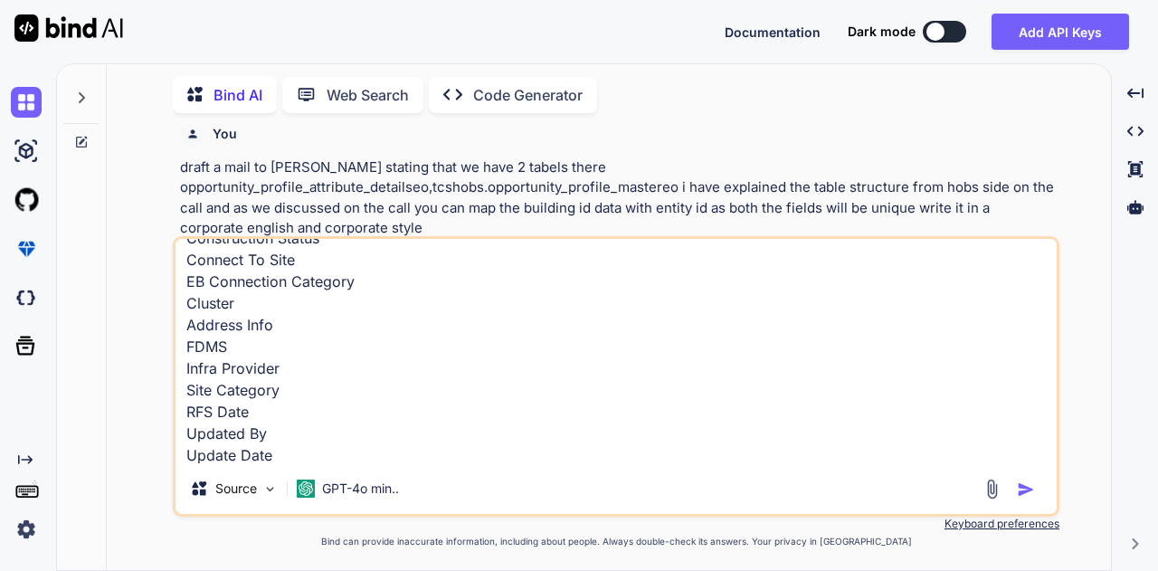
type textarea "Service Record Circle Code SFDC Building ID GPON-POP SRF ID Remarks GIS Code Ex…"
type textarea "x"
type textarea "Service Record Circle Code SFDC Building ID GPON-POP SRF ID Remarks GIS Code Ex…"
type textarea "x"
type textarea "Service Record Circle Code SFDC Building ID GPON-POP SRF ID Remarks GIS Code Ex…"
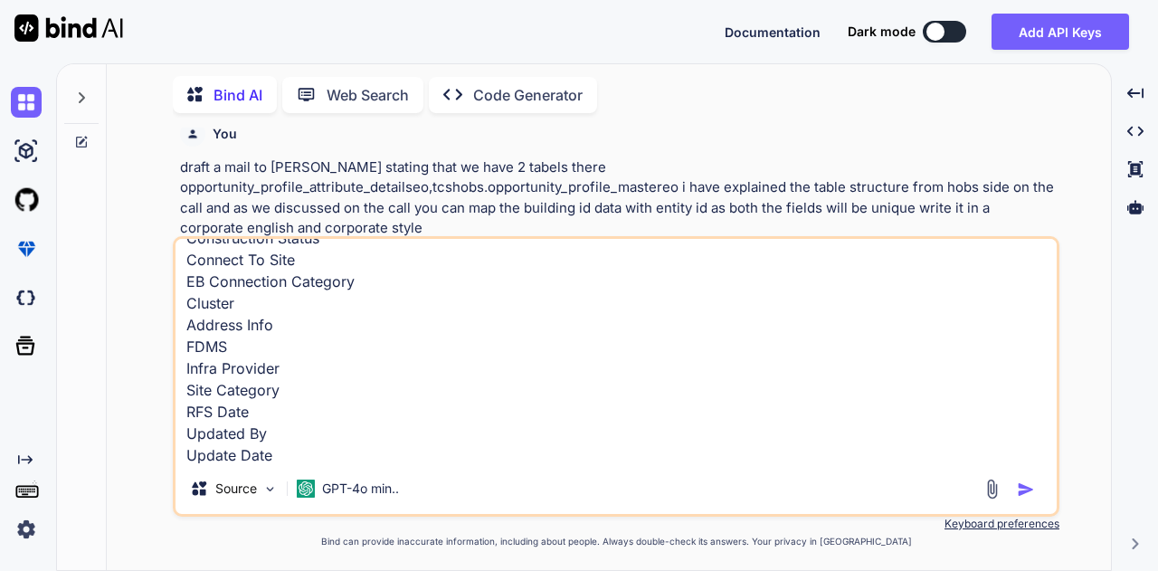
type textarea "x"
type textarea "Service Record Circle Code SFDC Building ID GPON-POP SRF ID Remarks GIS Code Ex…"
type textarea "x"
type textarea "Service Record Circle Code SFDC Building ID GPON-POP SRF ID Remarks GIS Code Ex…"
type textarea "x"
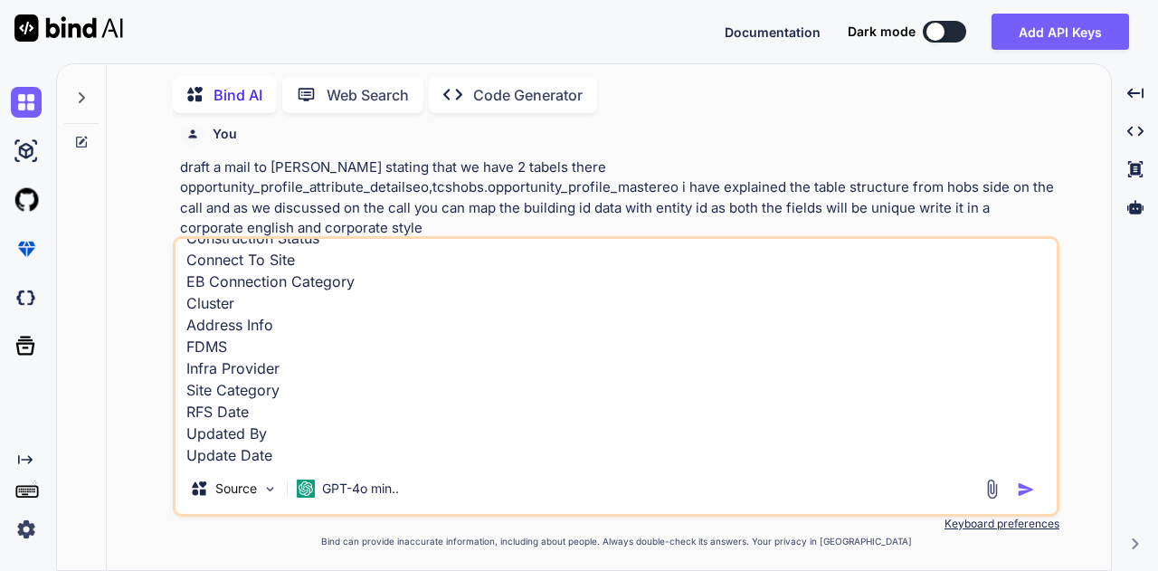
type textarea "Service Record Circle Code SFDC Building ID GPON-POP SRF ID Remarks GIS Code Ex…"
type textarea "x"
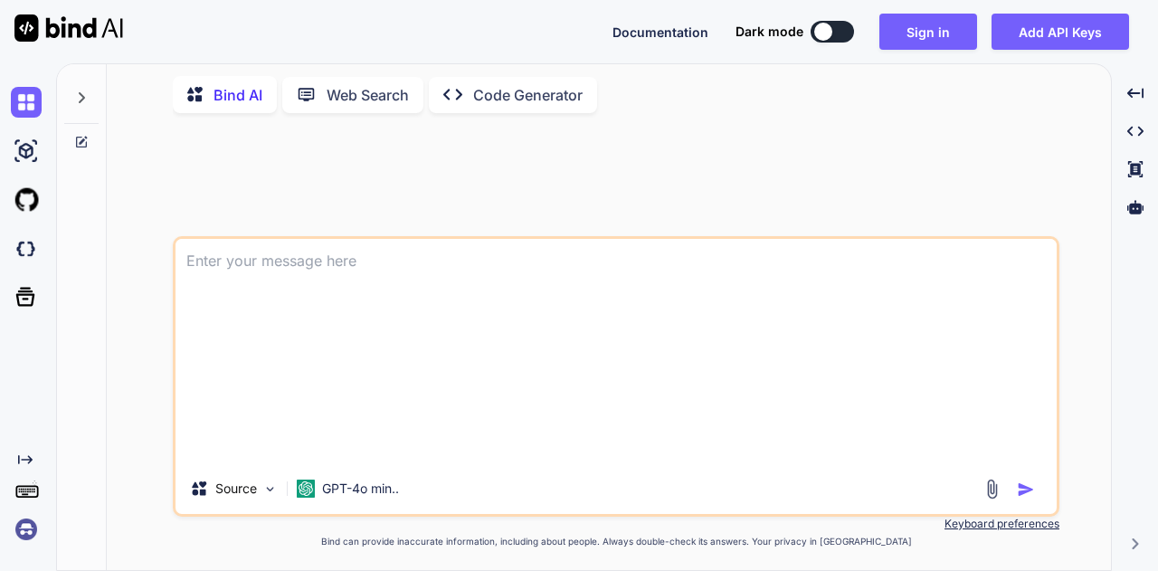
scroll to position [0, 0]
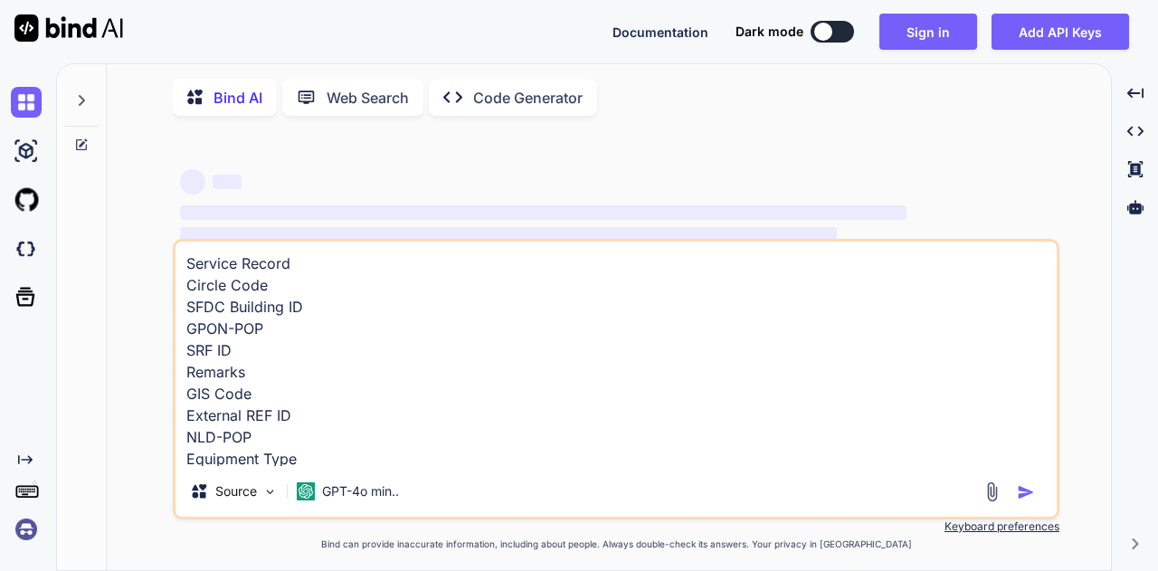
click at [472, 343] on textarea "Service Record Circle Code SFDC Building ID GPON-POP SRF ID Remarks GIS Code Ex…" at bounding box center [615, 354] width 881 height 224
type textarea "x"
